Goal: Communication & Community: Answer question/provide support

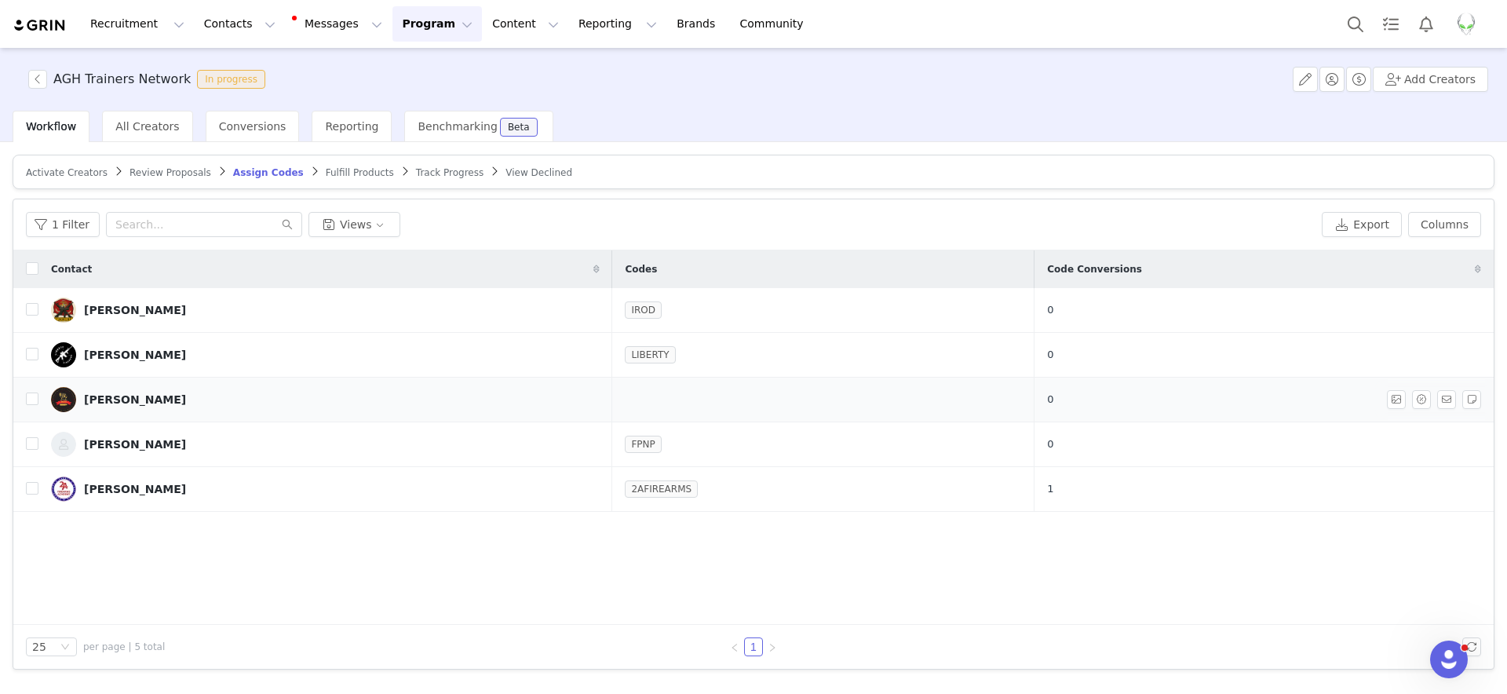
click at [140, 399] on div "[PERSON_NAME]" at bounding box center [135, 399] width 102 height 13
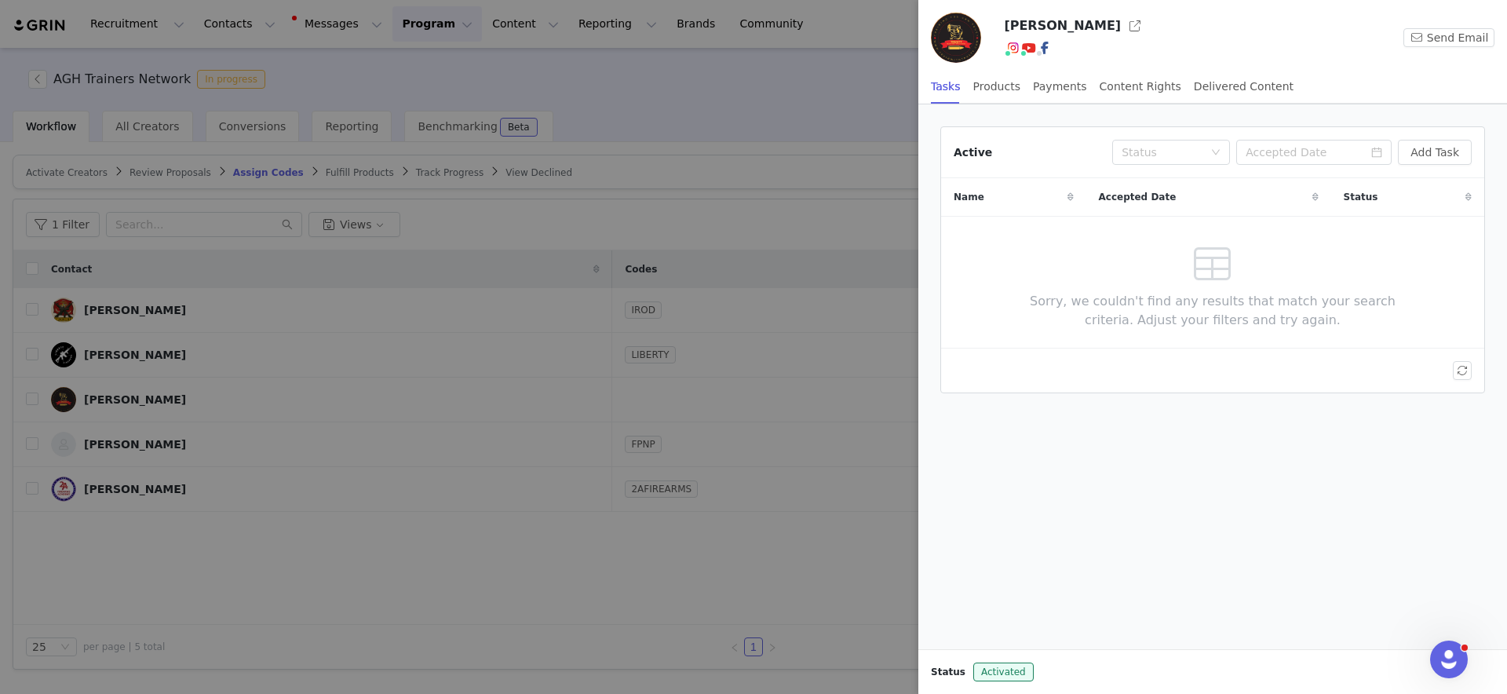
click at [1063, 21] on h3 "[PERSON_NAME]" at bounding box center [1062, 25] width 117 height 19
click at [1123, 31] on button "button" at bounding box center [1135, 25] width 25 height 25
click at [882, 48] on div at bounding box center [753, 347] width 1507 height 694
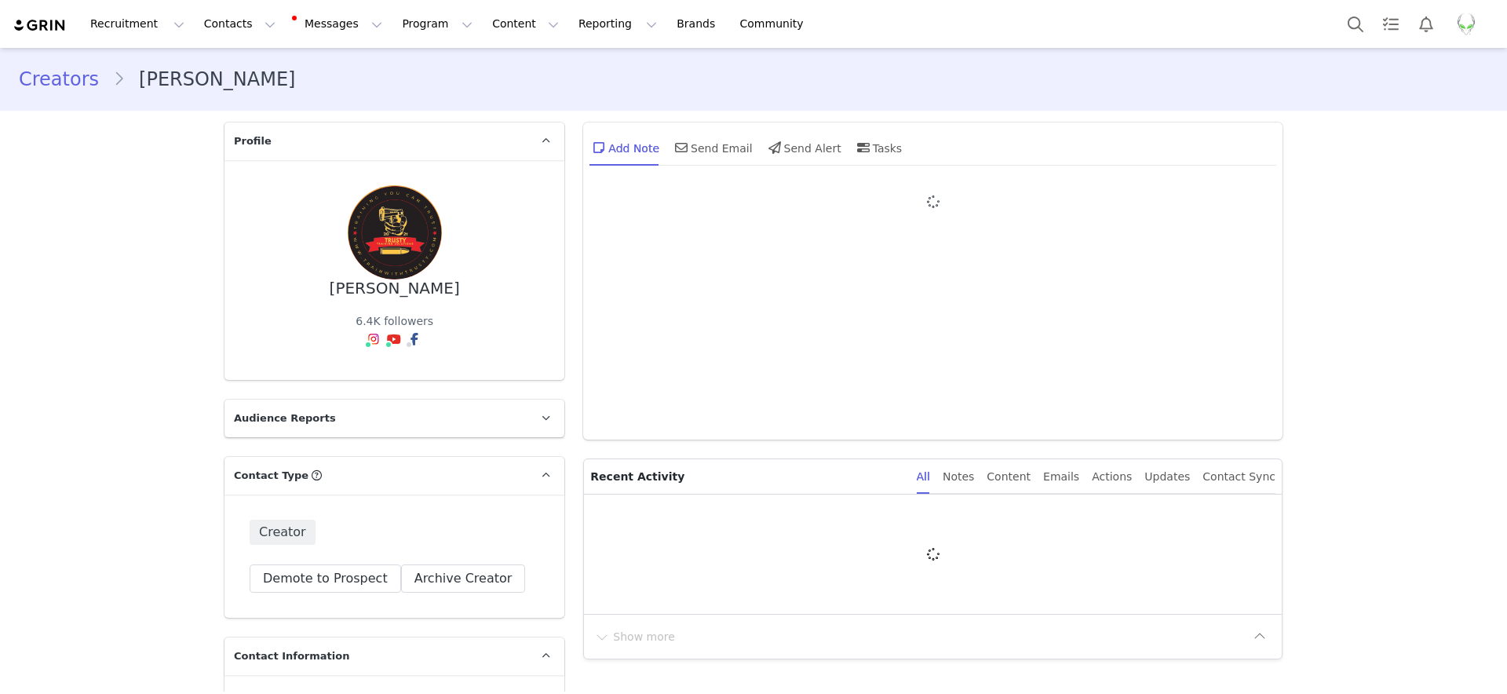
type input "+1 ([GEOGRAPHIC_DATA])"
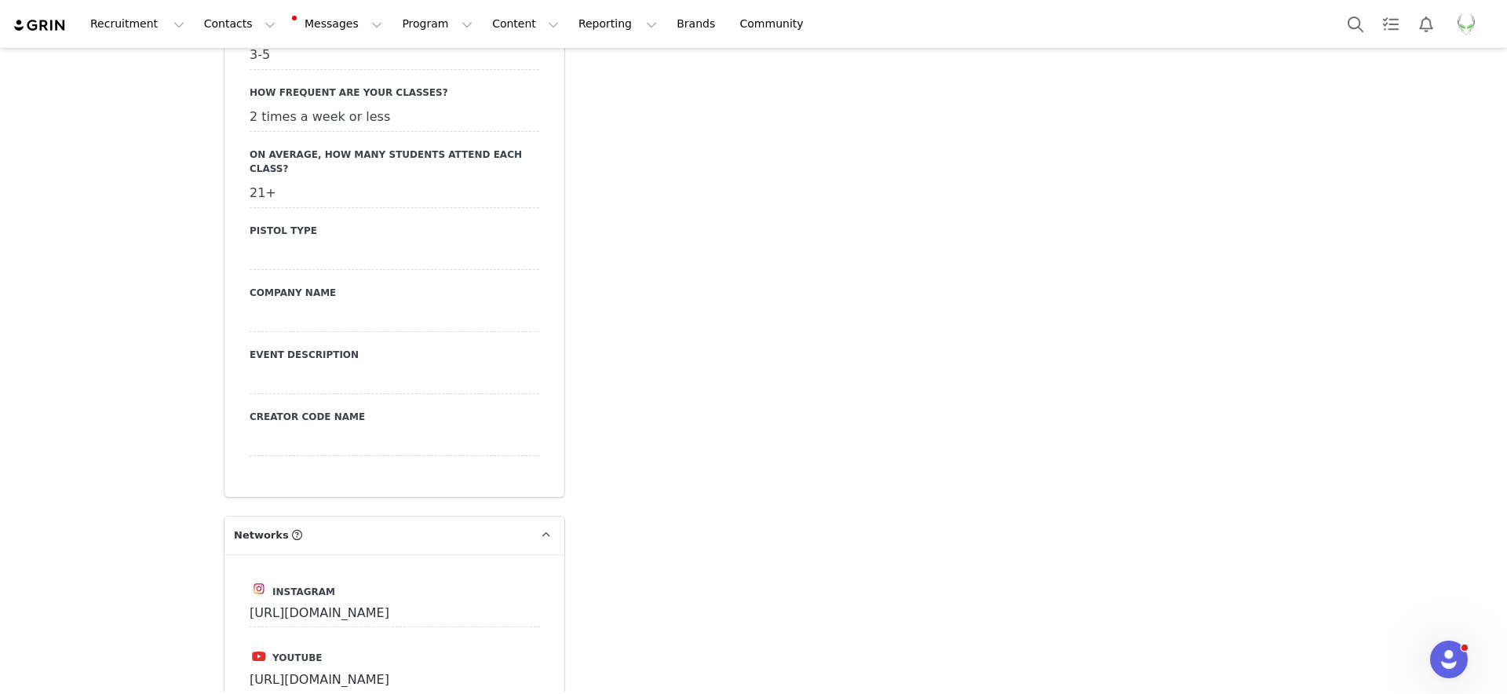
scroll to position [2400, 0]
click at [335, 431] on div at bounding box center [395, 445] width 290 height 28
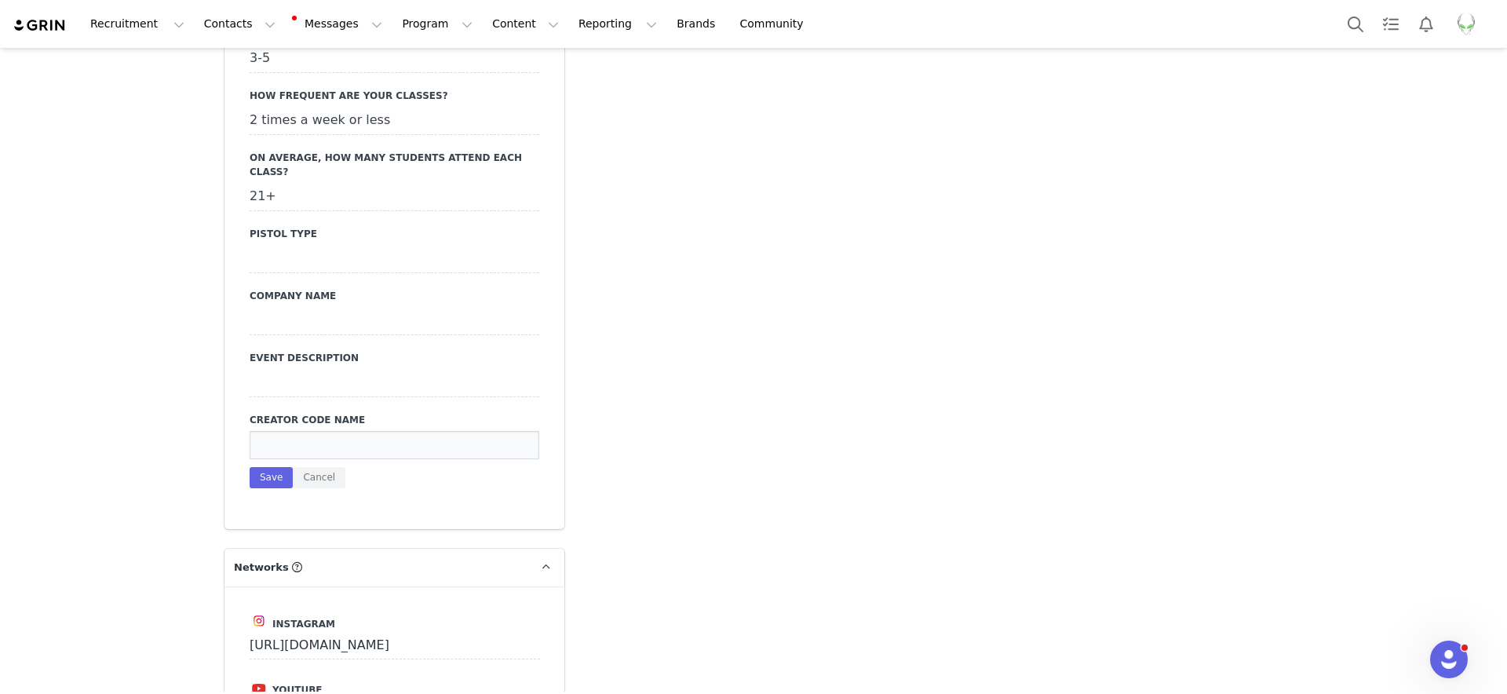
click at [338, 431] on input at bounding box center [395, 445] width 290 height 28
type input "TRUSTY"
click at [265, 467] on button "Save" at bounding box center [271, 477] width 43 height 21
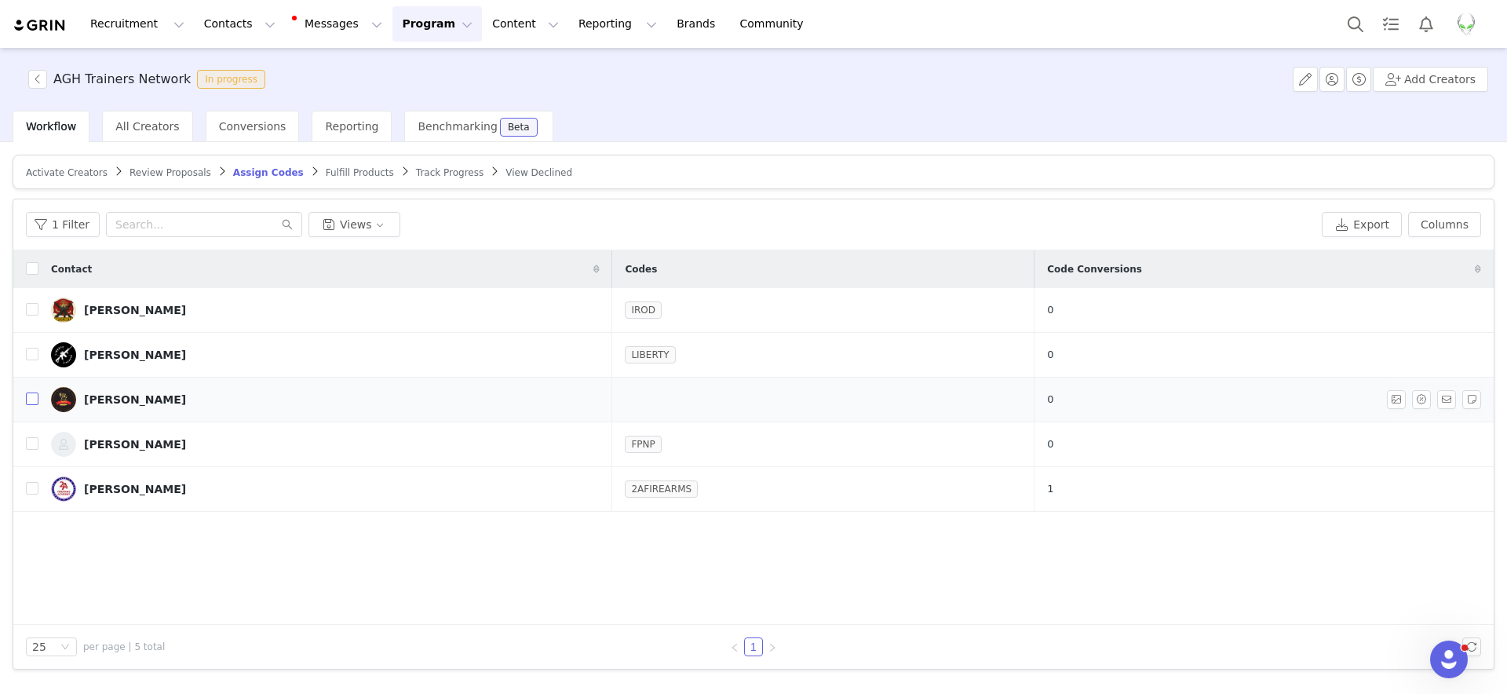
drag, startPoint x: 31, startPoint y: 398, endPoint x: 203, endPoint y: 421, distance: 172.6
click at [32, 398] on input "checkbox" at bounding box center [32, 398] width 13 height 13
checkbox input "true"
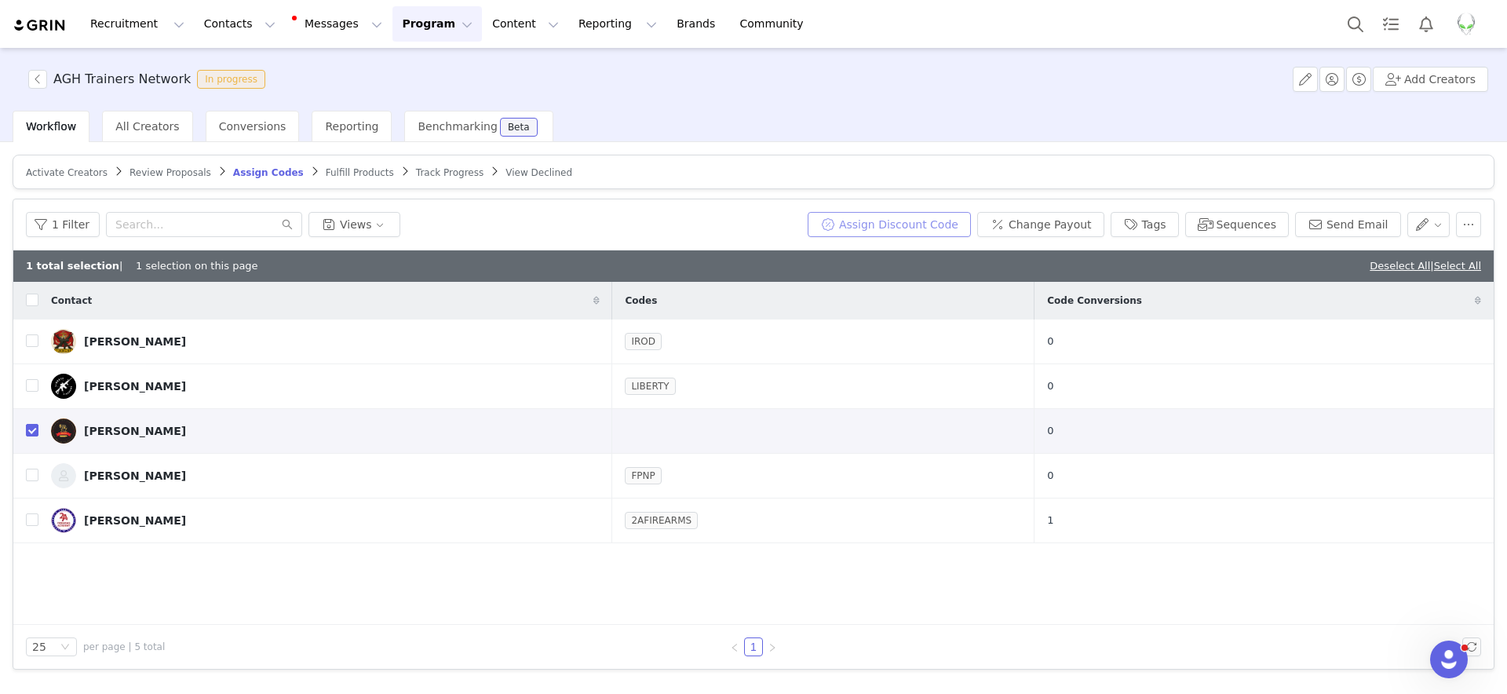
click at [926, 224] on button "Assign Discount Code" at bounding box center [889, 224] width 163 height 25
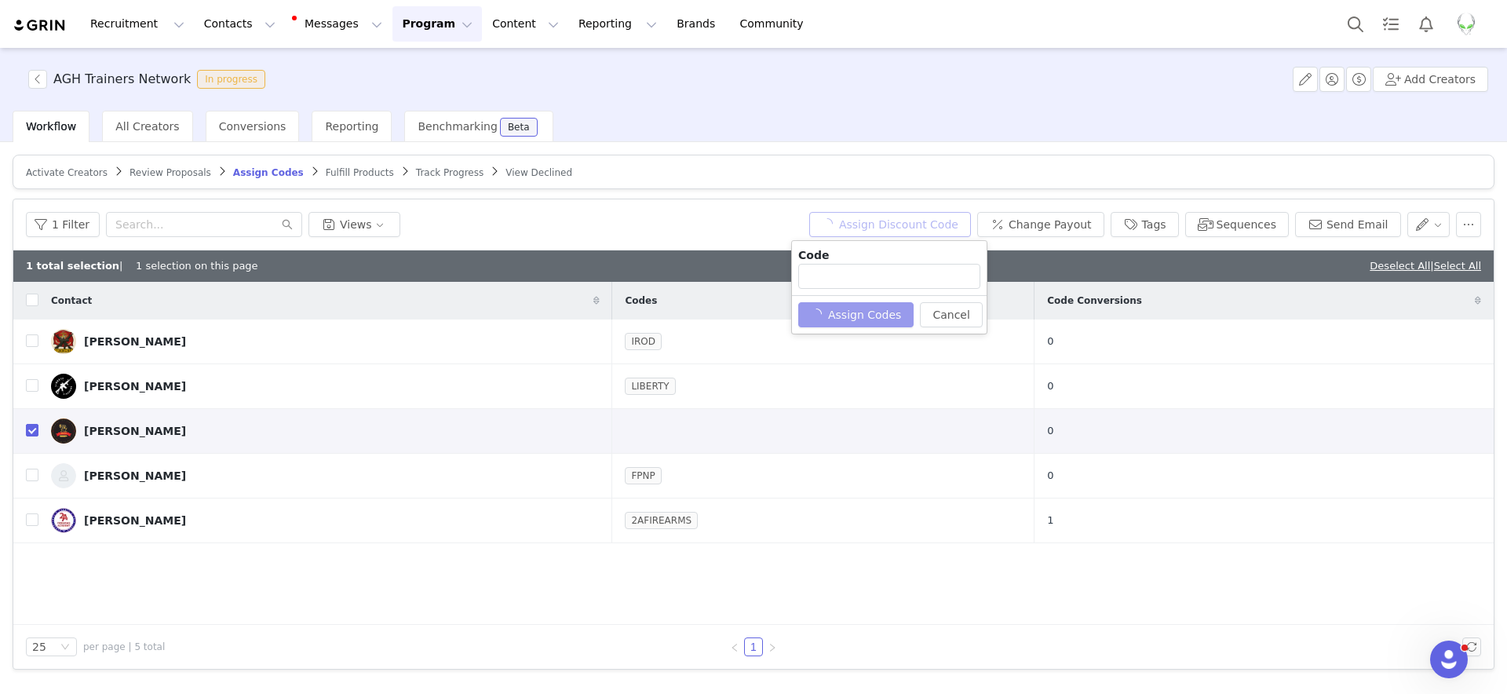
type input "TRUSTY"
click at [849, 312] on button "Assign Codes" at bounding box center [847, 314] width 98 height 25
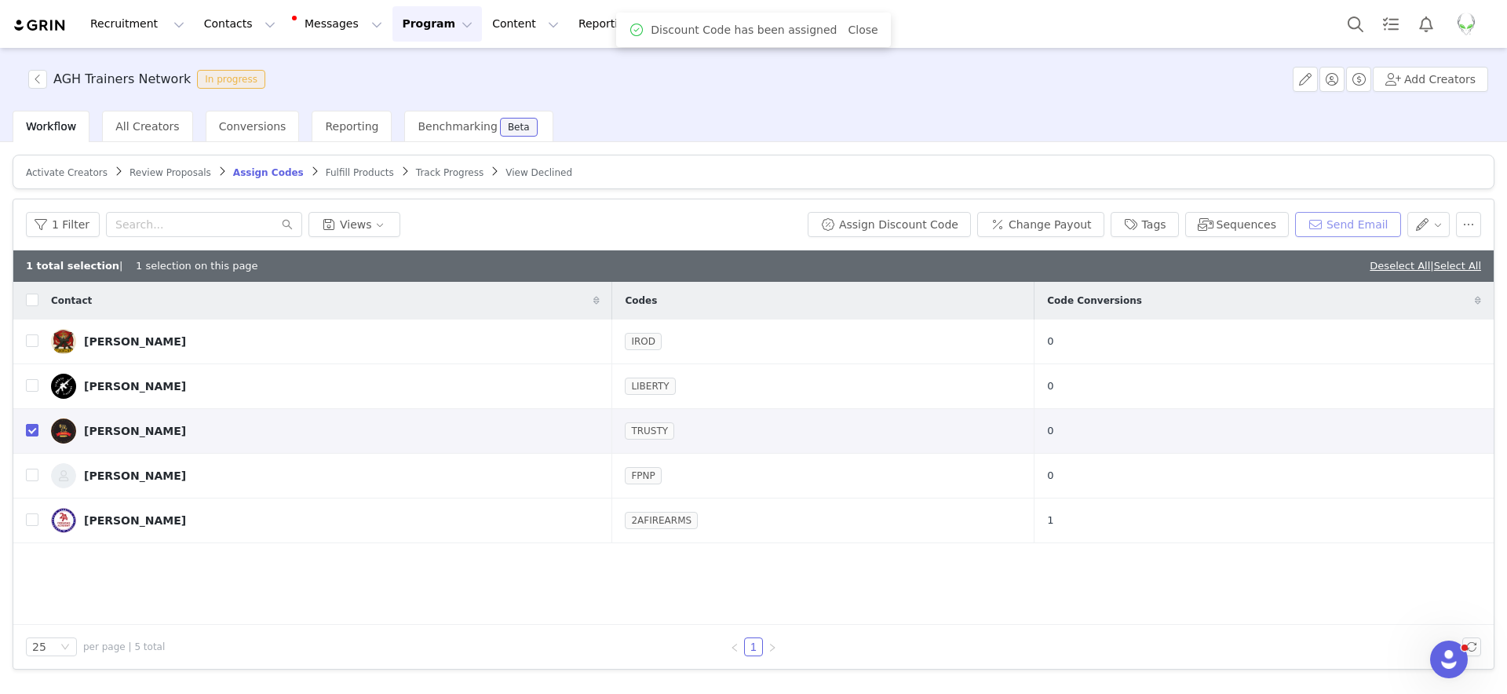
click at [1352, 228] on button "Send Email" at bounding box center [1348, 224] width 106 height 25
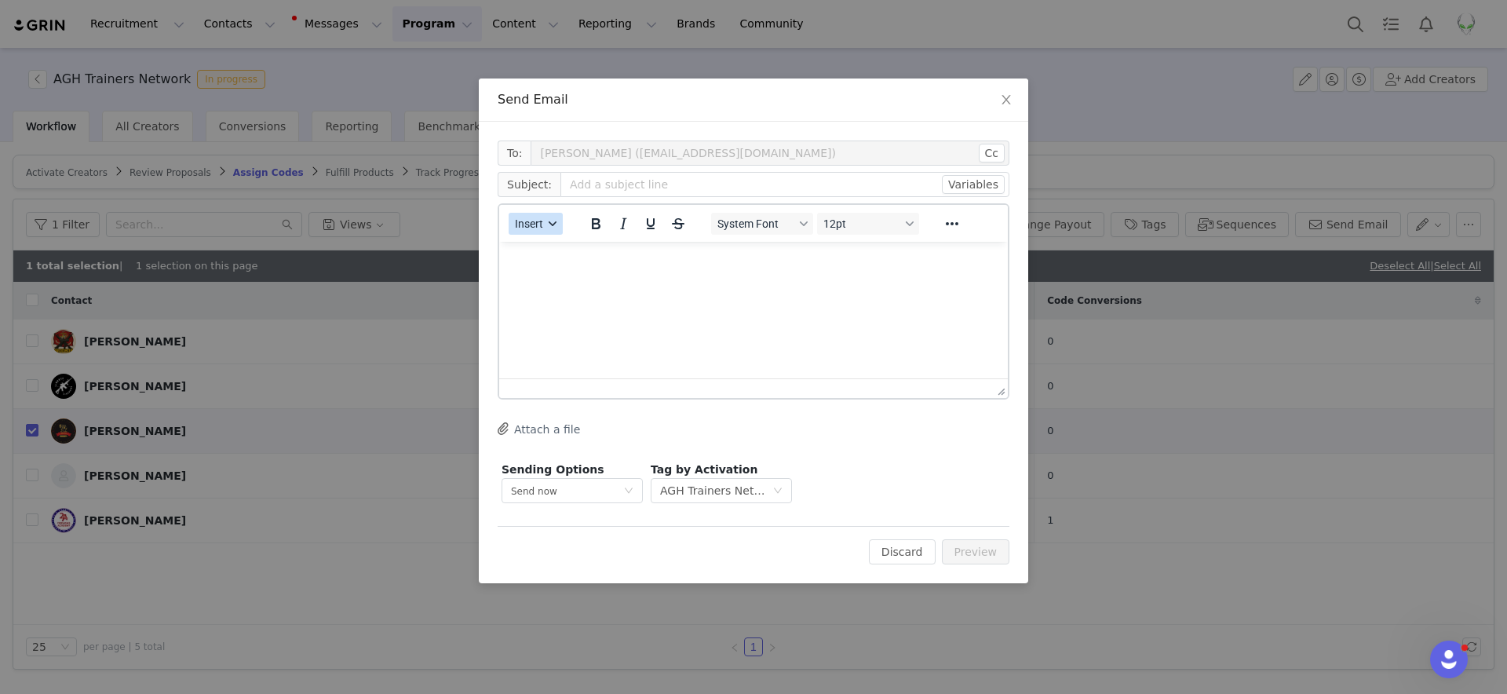
click at [536, 225] on span "Insert" at bounding box center [529, 223] width 28 height 13
click at [541, 252] on div "Insert Template" at bounding box center [592, 251] width 141 height 19
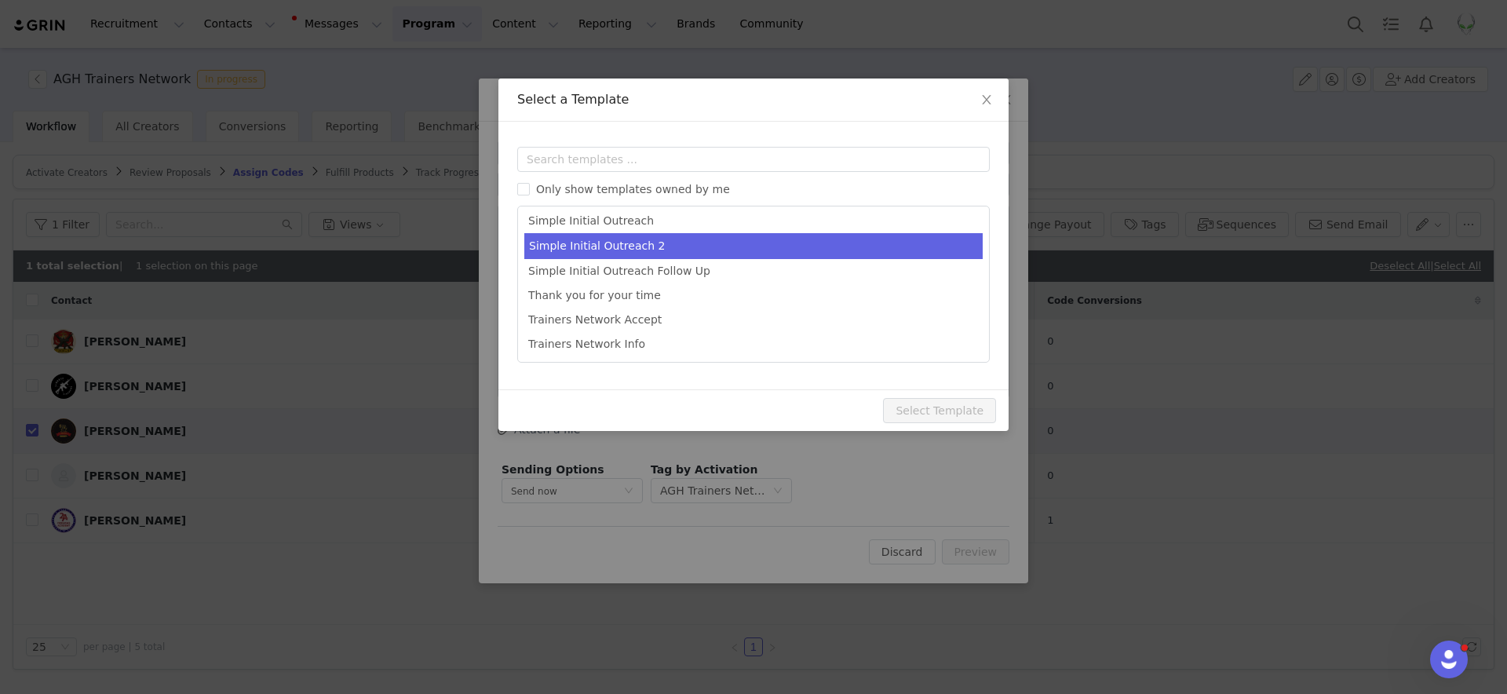
scroll to position [905, 0]
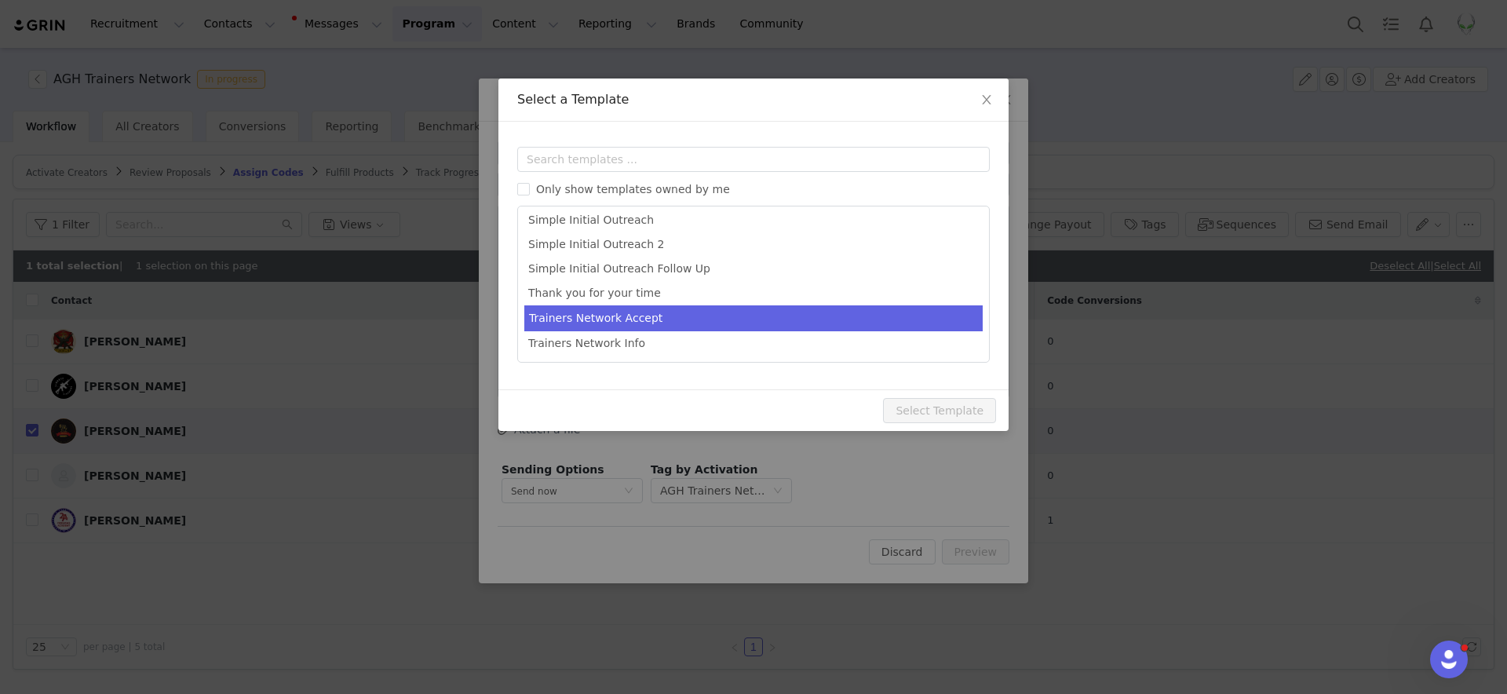
click at [692, 326] on li "Trainers Network Accept" at bounding box center [753, 318] width 458 height 26
type input "Alien Gear Holsters Trainers Network"
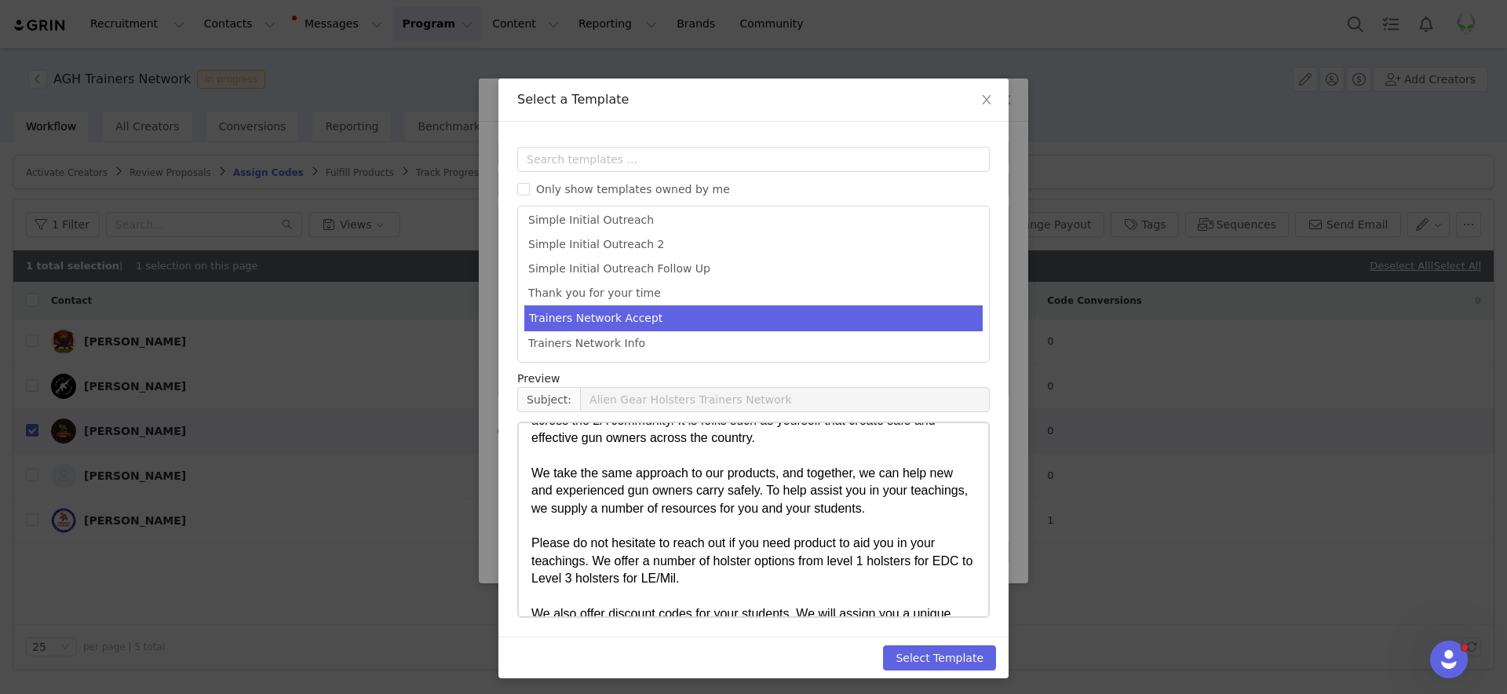
scroll to position [0, 0]
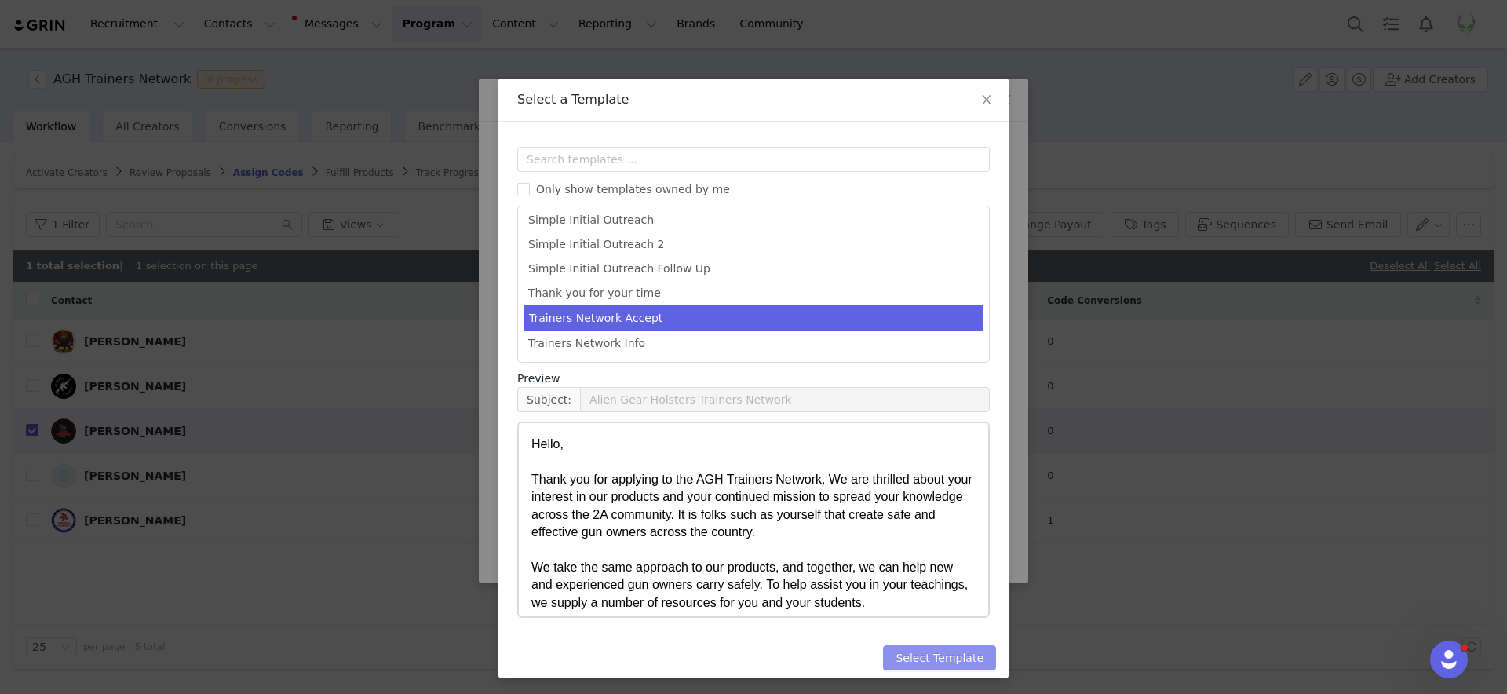
click at [945, 661] on button "Select Template" at bounding box center [939, 657] width 113 height 25
type input "Alien Gear Holsters Trainers Network"
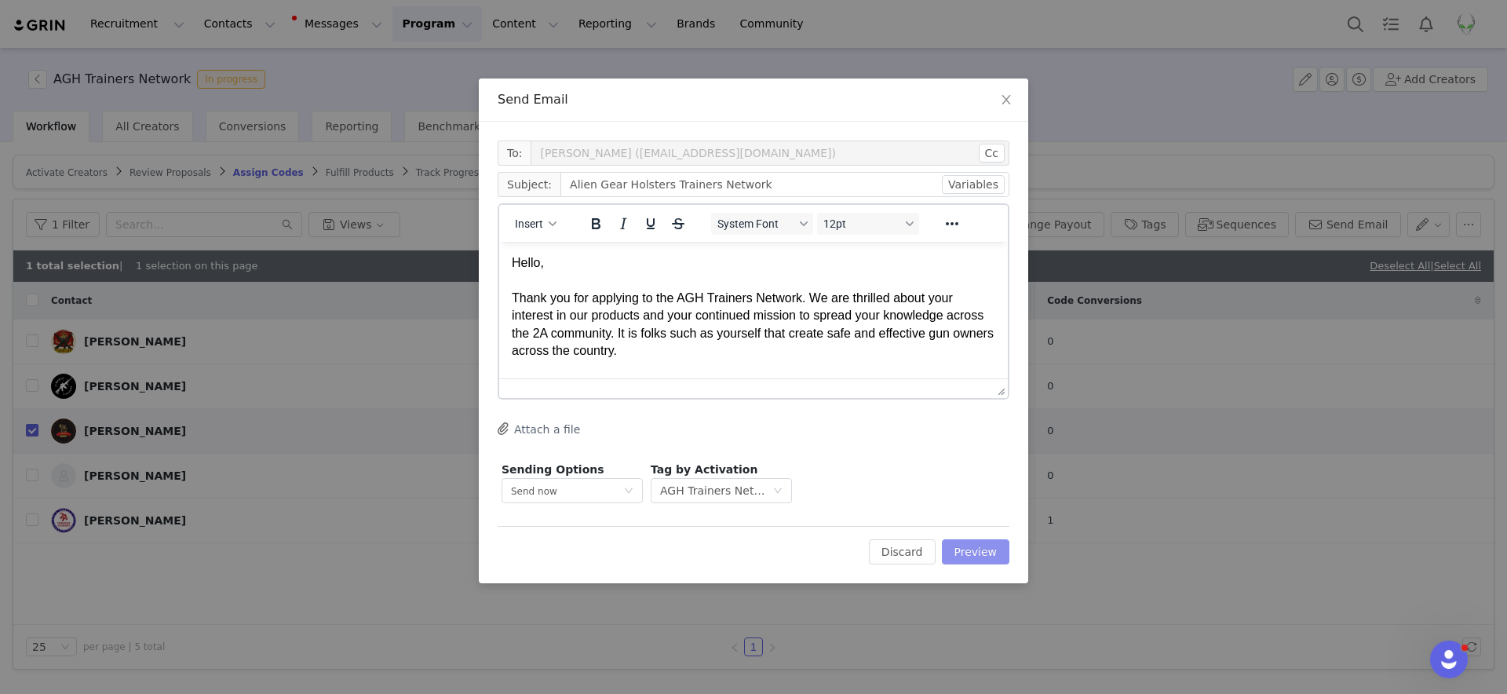
click at [966, 559] on button "Preview" at bounding box center [976, 551] width 68 height 25
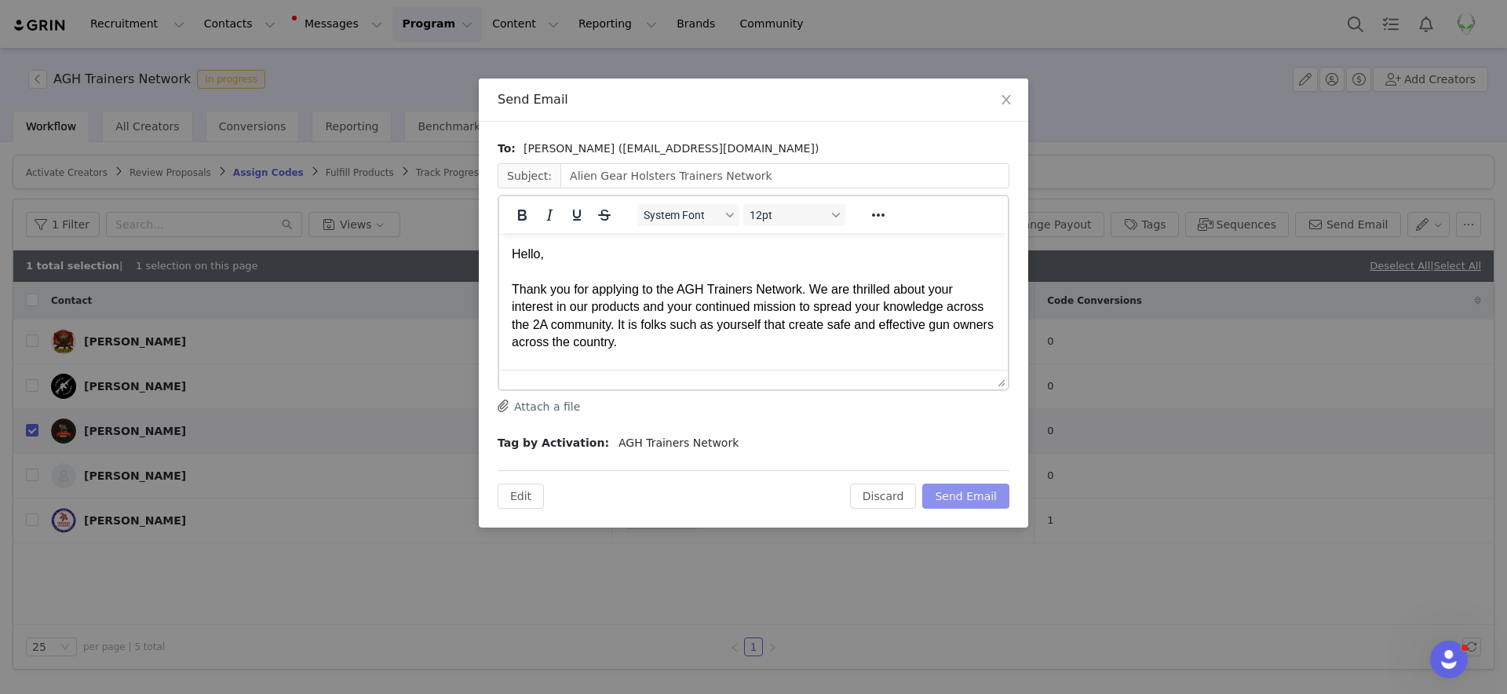
click at [966, 494] on button "Send Email" at bounding box center [965, 496] width 87 height 25
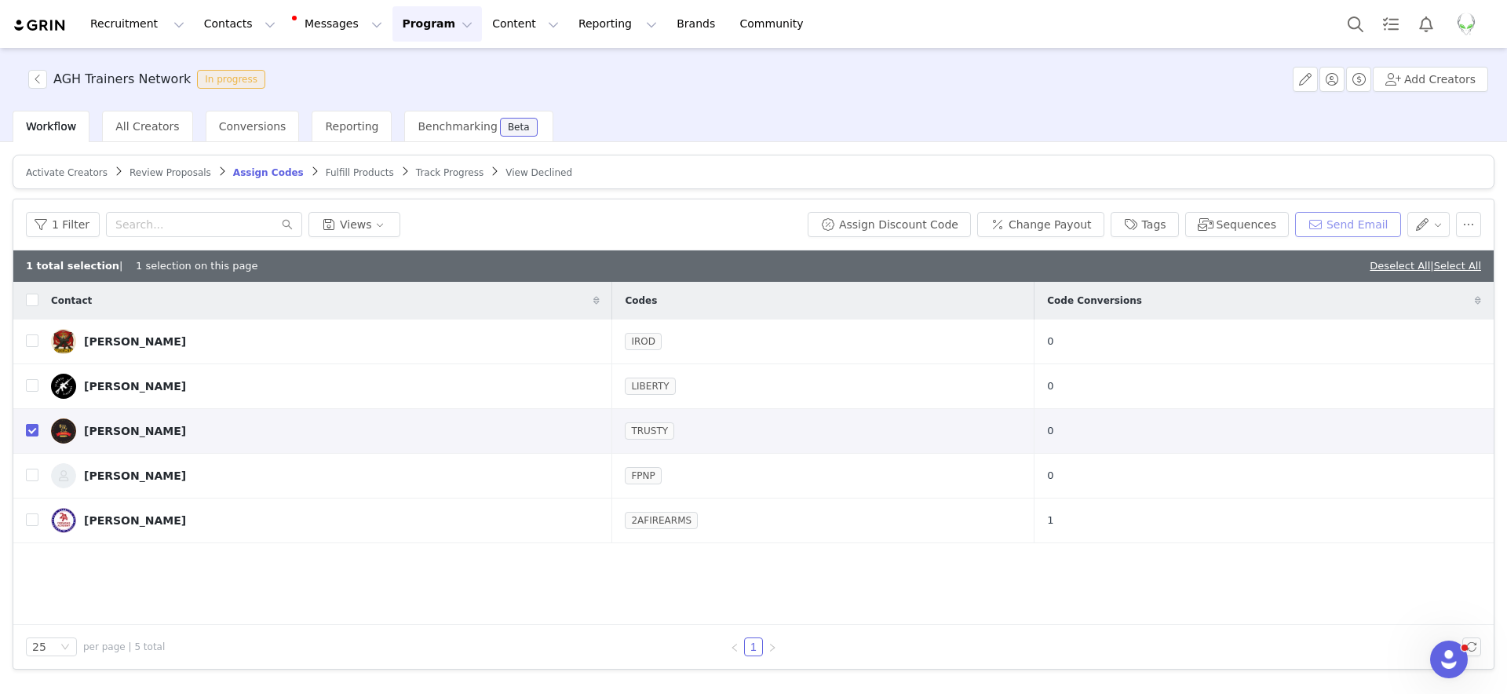
click at [1349, 223] on button "Send Email" at bounding box center [1348, 224] width 106 height 25
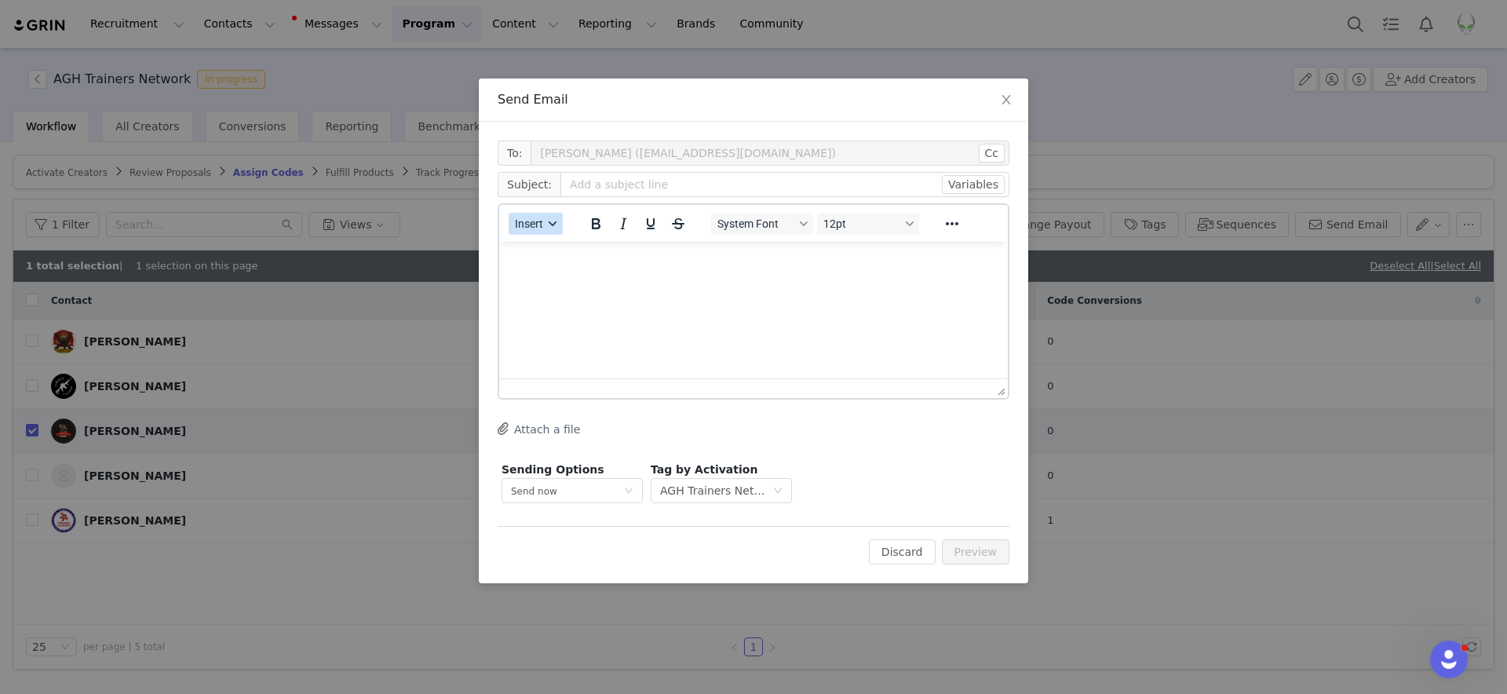
click at [539, 218] on span "Insert" at bounding box center [529, 223] width 28 height 13
click at [539, 308] on div "Insert Signature" at bounding box center [592, 301] width 141 height 19
click at [546, 225] on button "Insert" at bounding box center [536, 224] width 54 height 22
click at [577, 258] on div "Insert Template" at bounding box center [592, 251] width 141 height 19
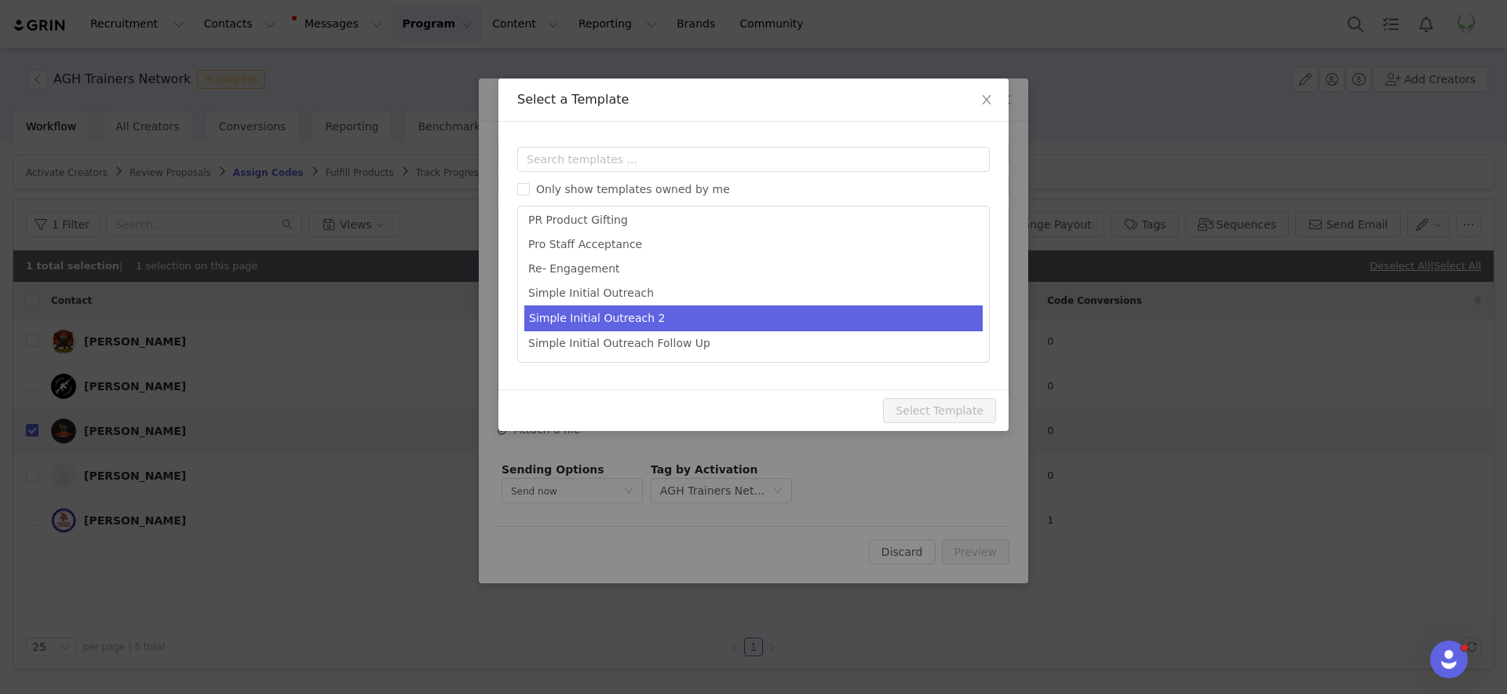
scroll to position [905, 0]
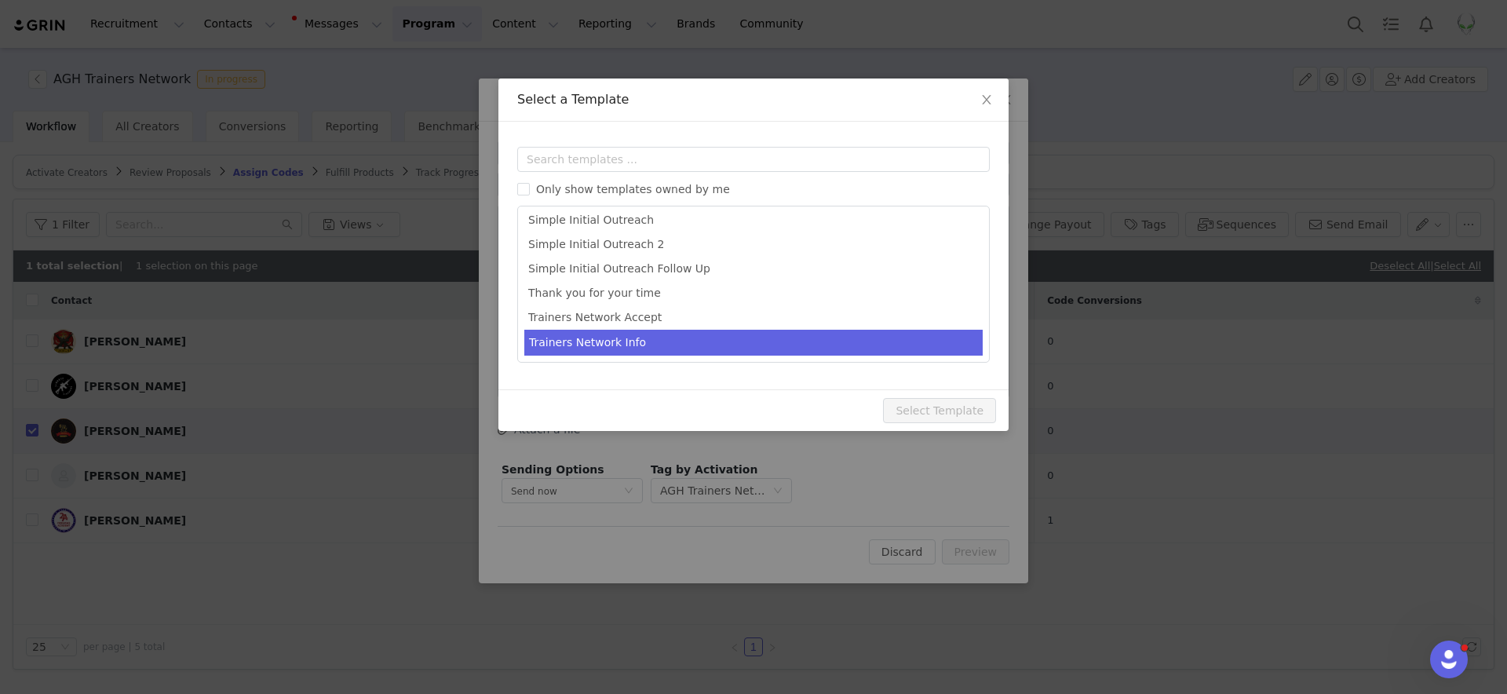
click at [640, 347] on li "Trainers Network Info" at bounding box center [753, 343] width 458 height 26
type input "AGH Trainers Network Info"
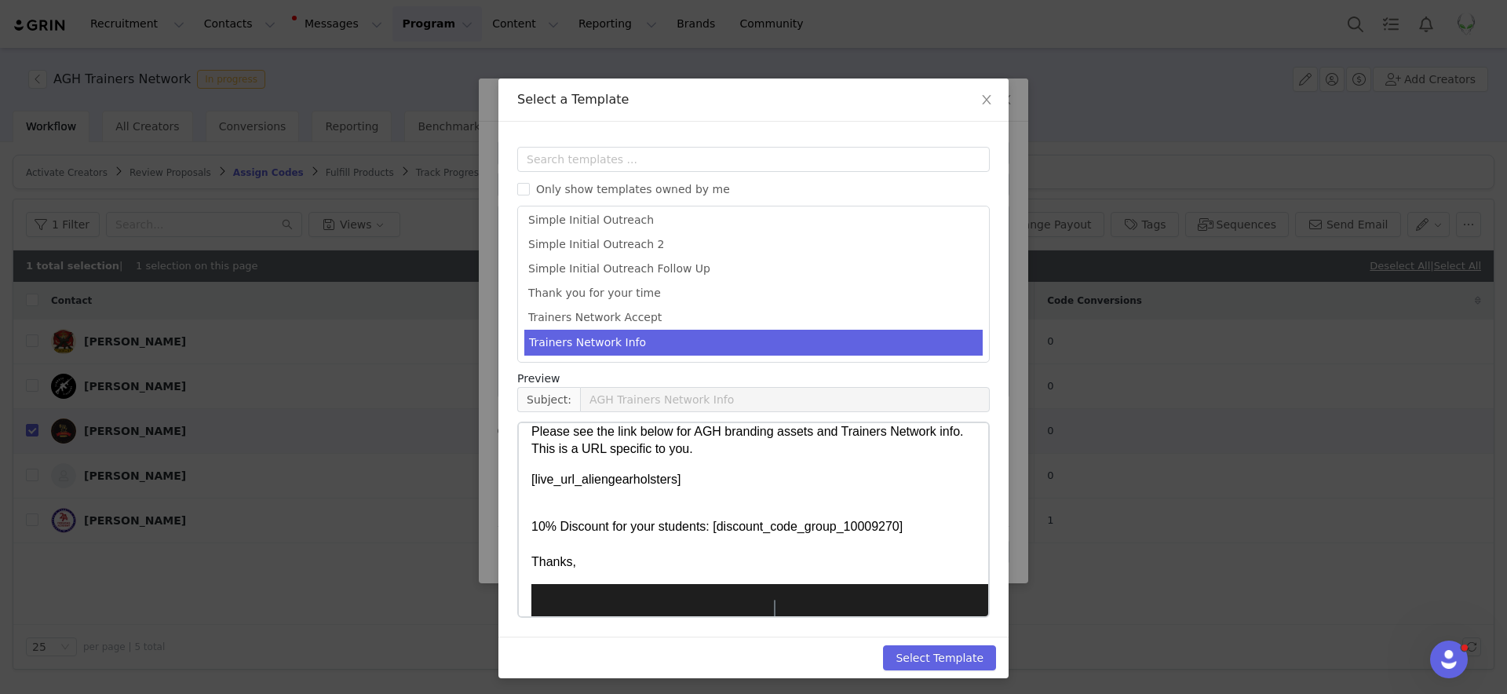
scroll to position [54, 0]
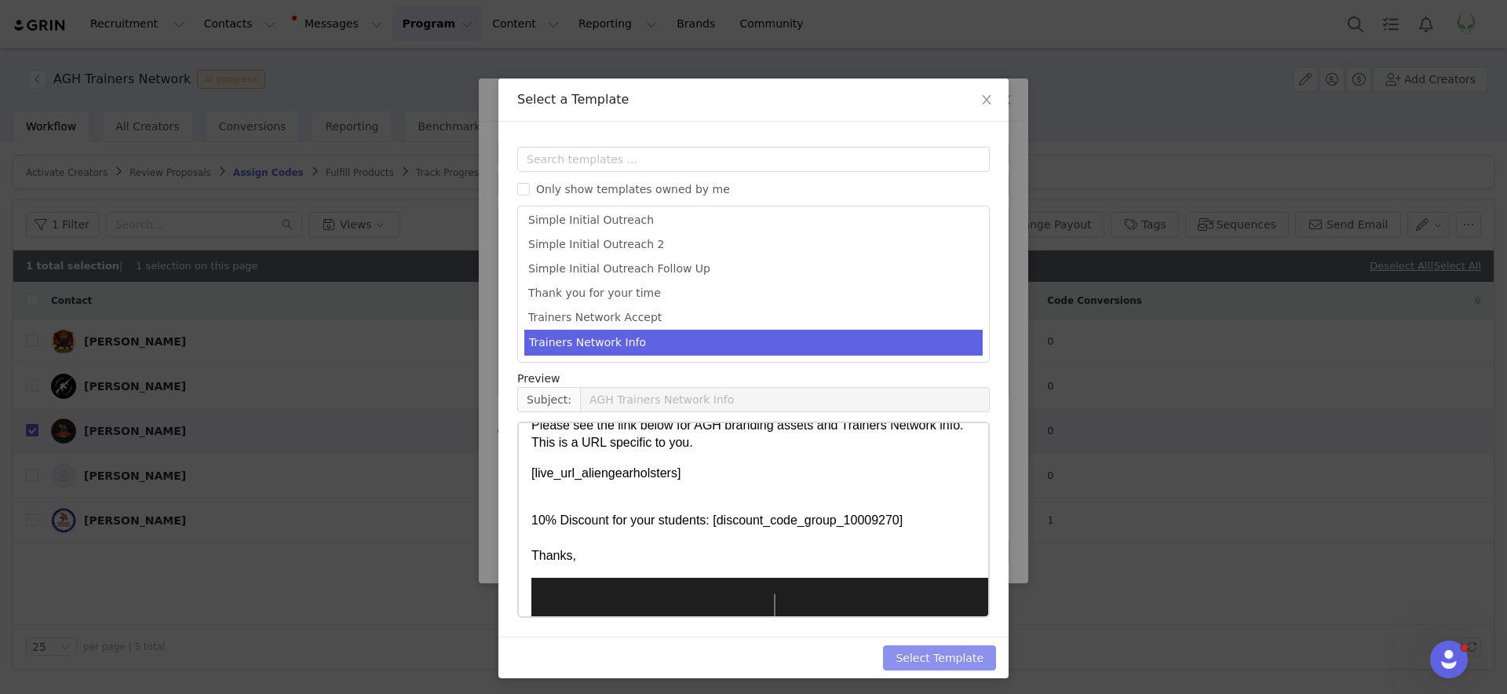
click at [955, 648] on button "Select Template" at bounding box center [939, 657] width 113 height 25
type input "AGH Trainers Network Info"
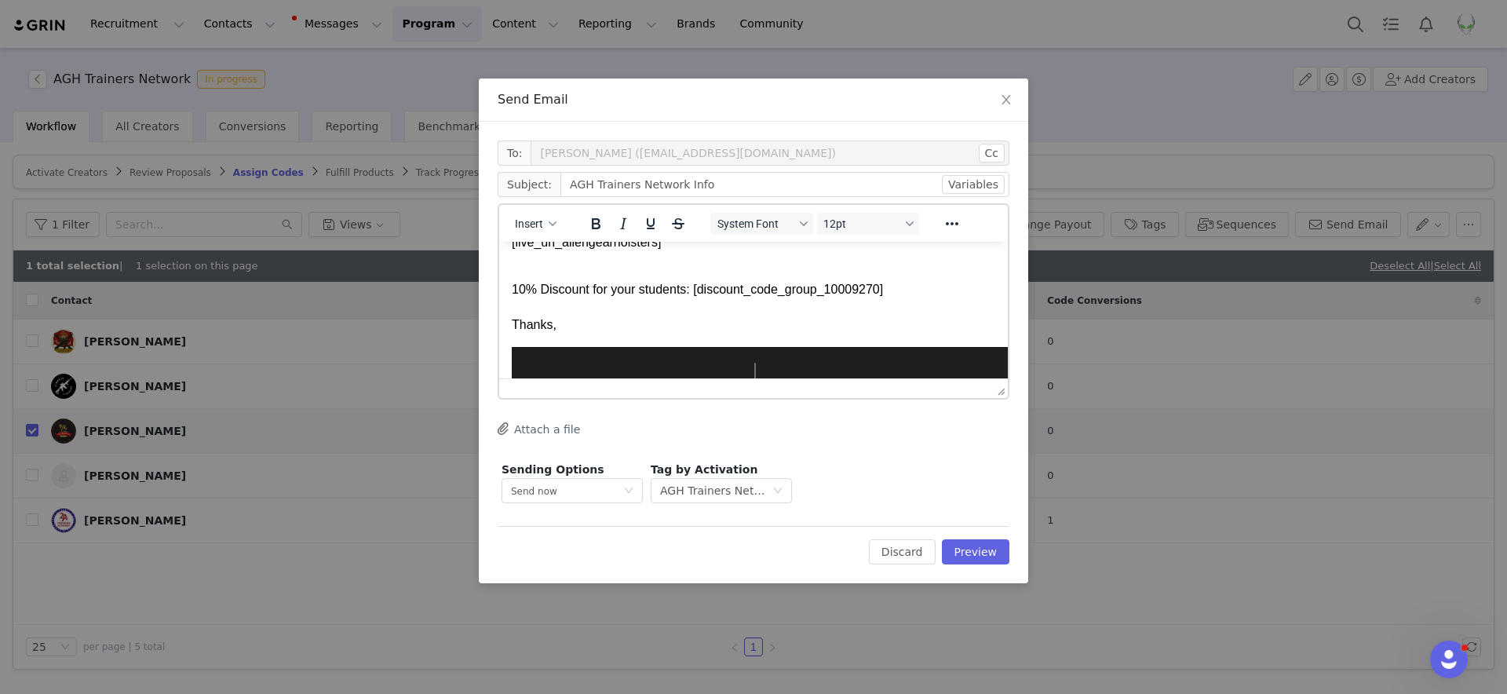
scroll to position [103, 0]
click at [993, 561] on button "Preview" at bounding box center [976, 551] width 68 height 25
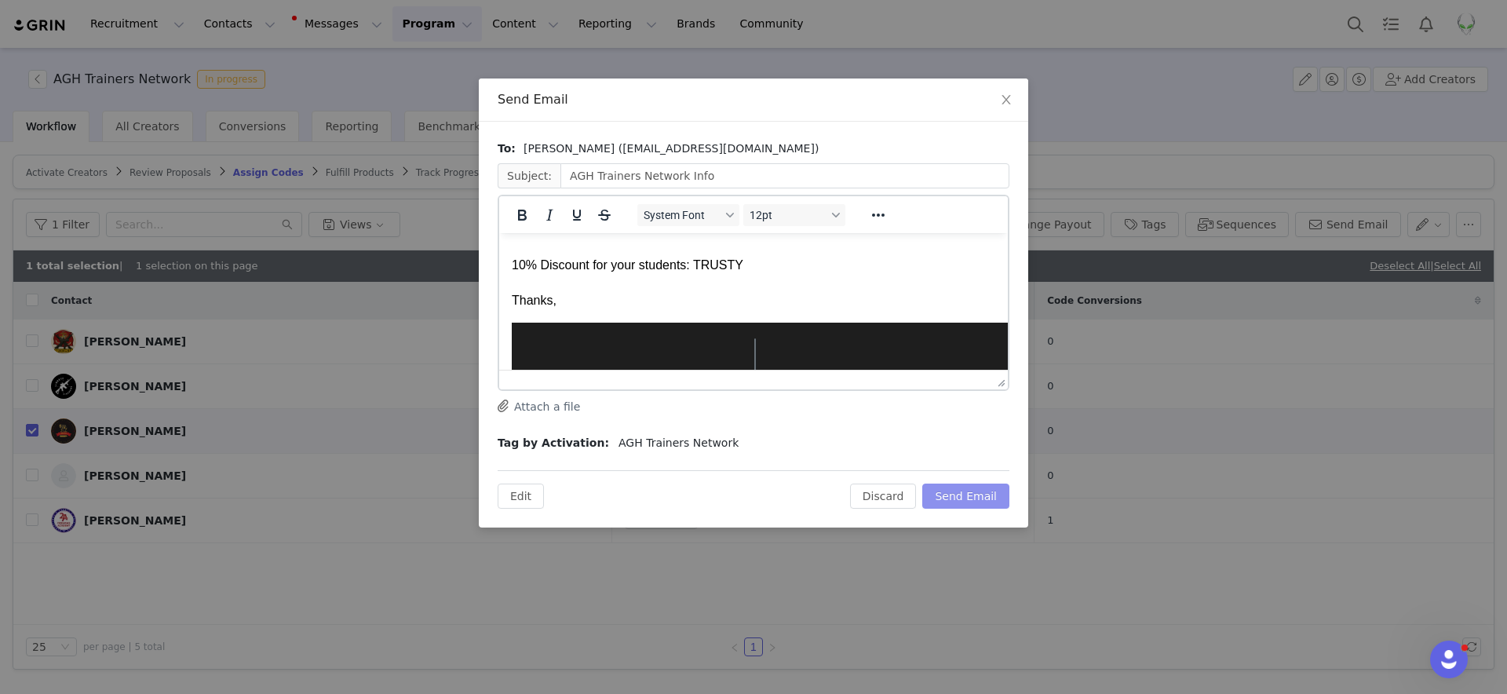
scroll to position [131, 0]
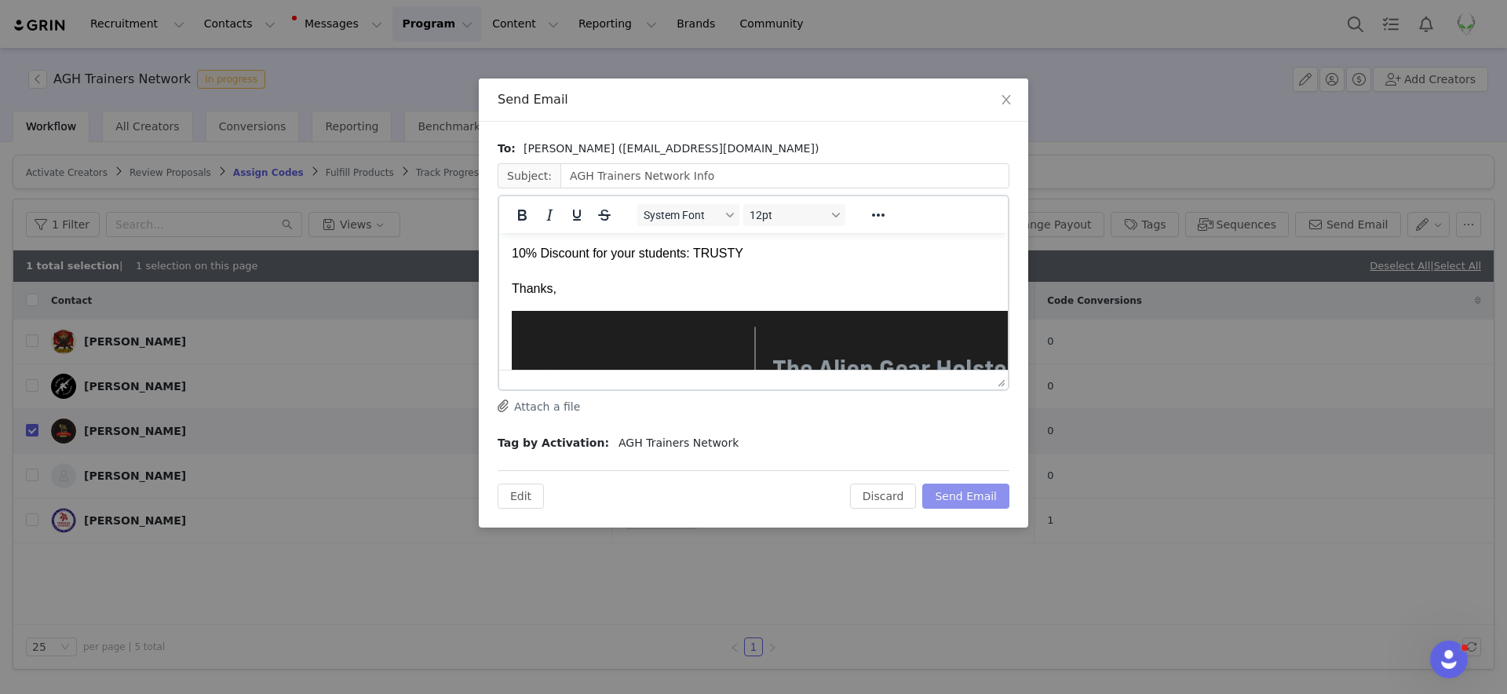
click at [972, 496] on button "Send Email" at bounding box center [965, 496] width 87 height 25
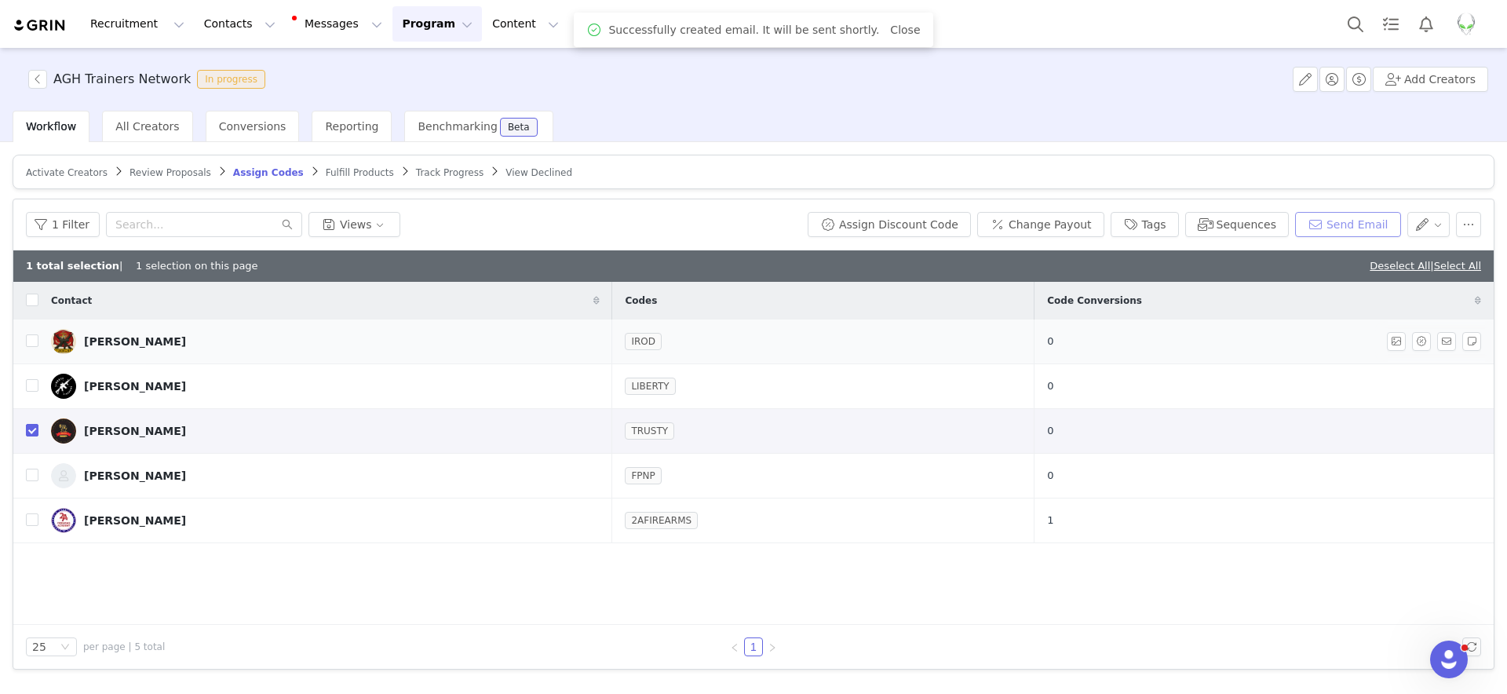
scroll to position [0, 0]
